Goal: Navigation & Orientation: Find specific page/section

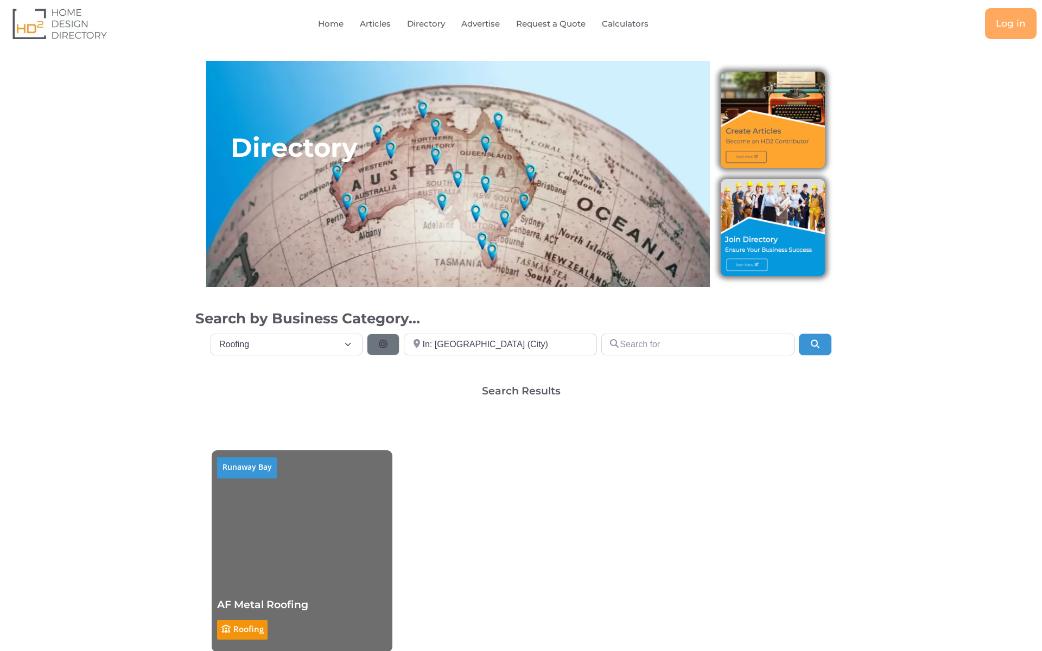
select select "697"
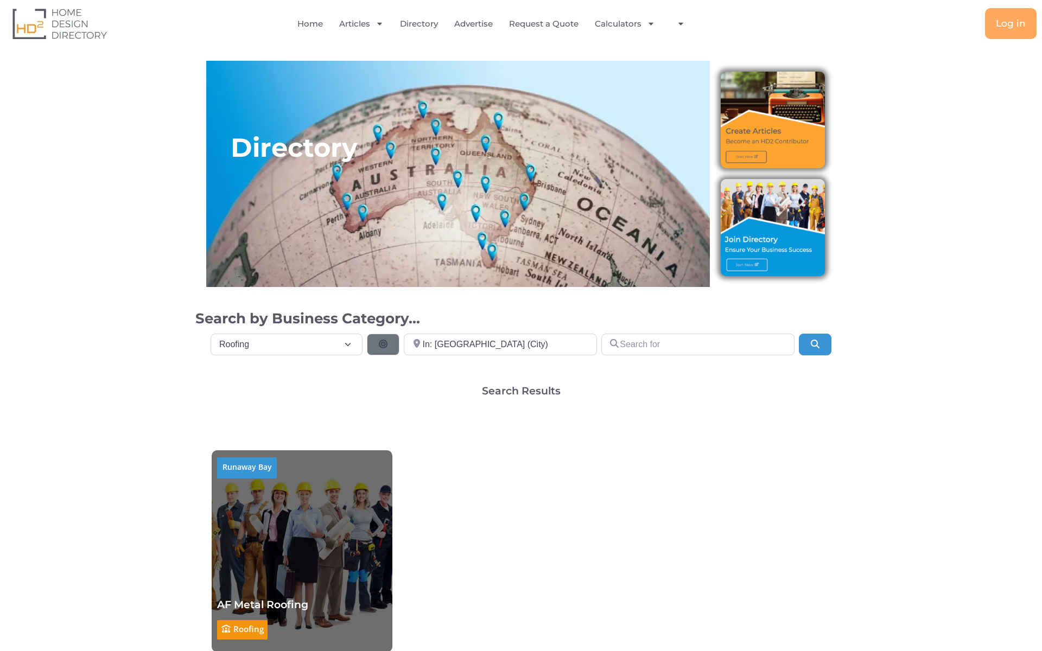
select select "697"
